Goal: Task Accomplishment & Management: Use online tool/utility

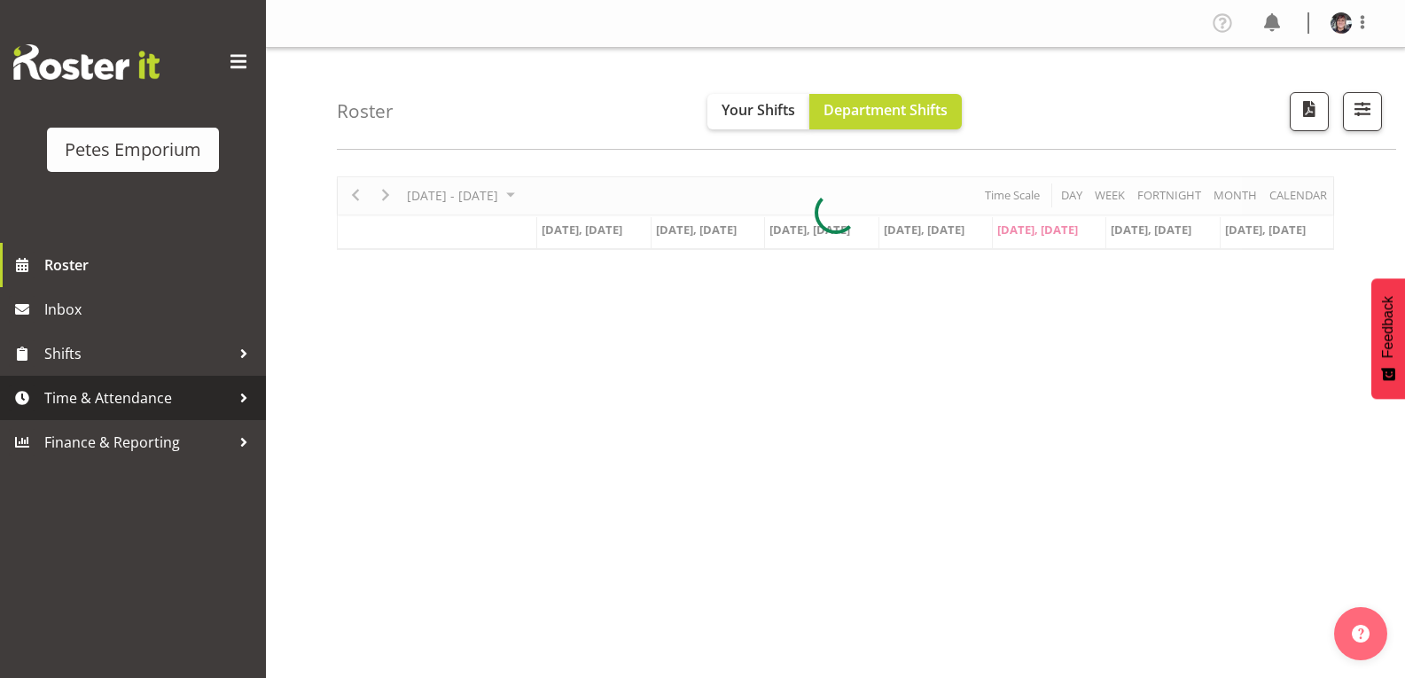
click at [133, 393] on span "Time & Attendance" at bounding box center [137, 398] width 186 height 27
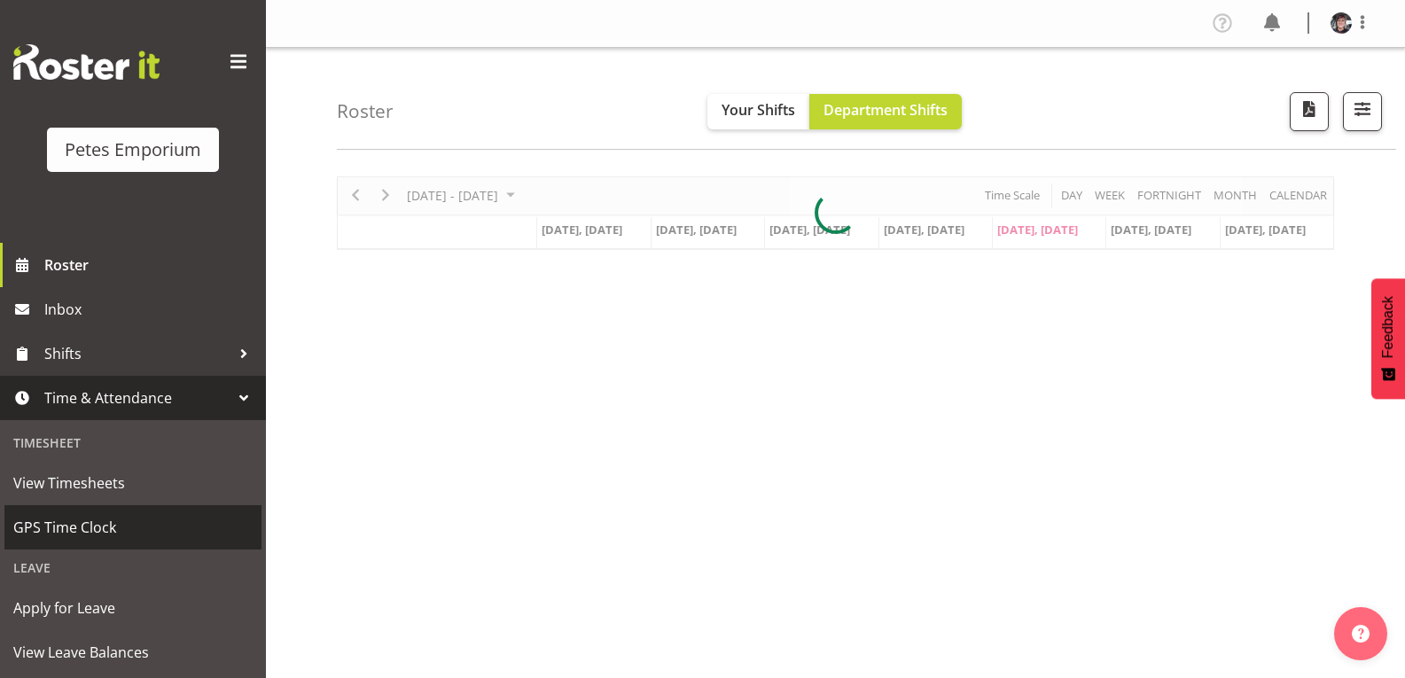
click at [120, 515] on span "GPS Time Clock" at bounding box center [132, 527] width 239 height 27
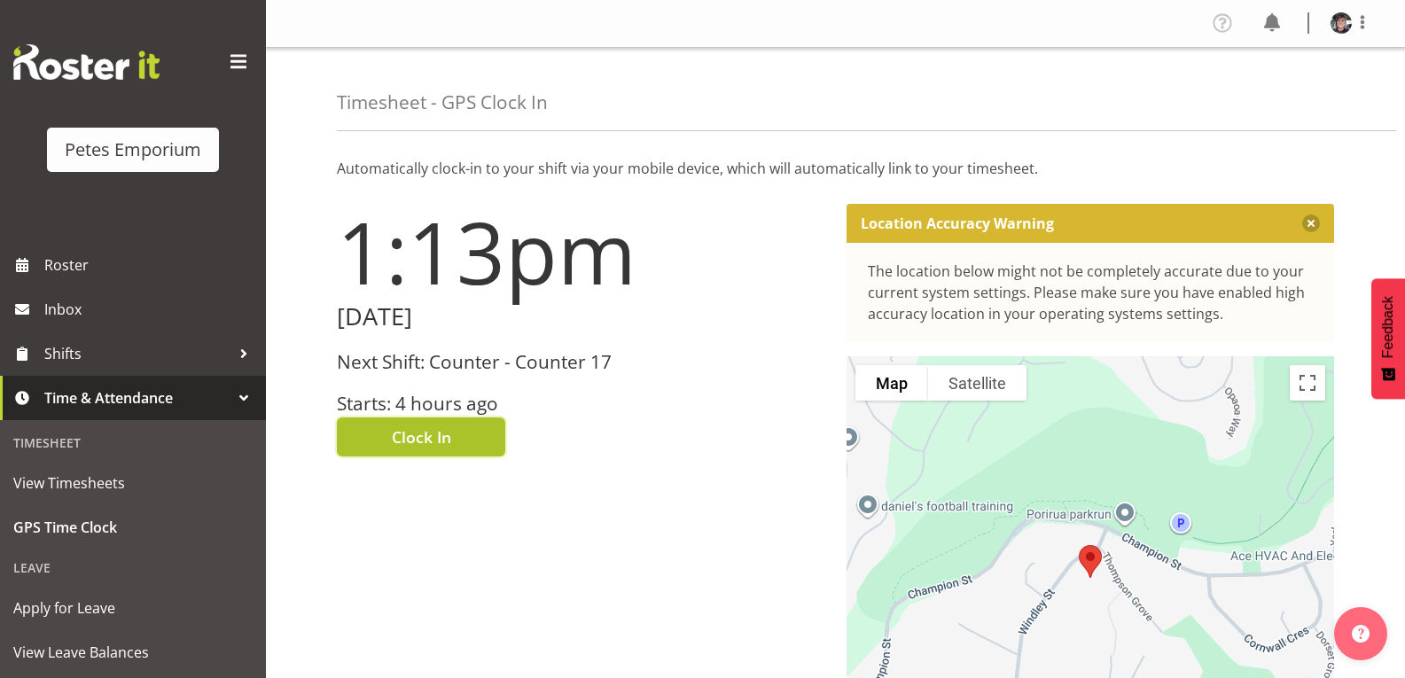
click at [439, 433] on span "Clock In" at bounding box center [421, 436] width 59 height 23
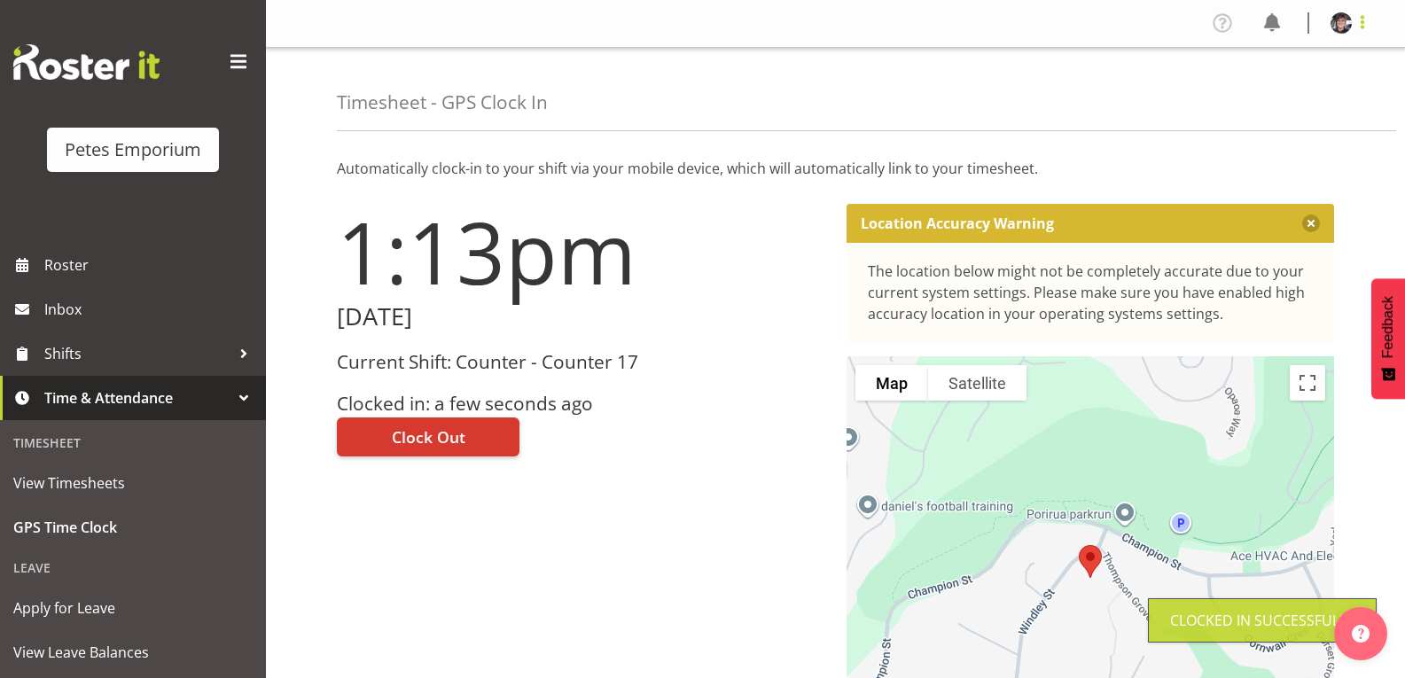
click at [1363, 27] on span at bounding box center [1361, 22] width 21 height 21
click at [1262, 100] on link "Log Out" at bounding box center [1288, 93] width 170 height 32
